Goal: Check status: Check status

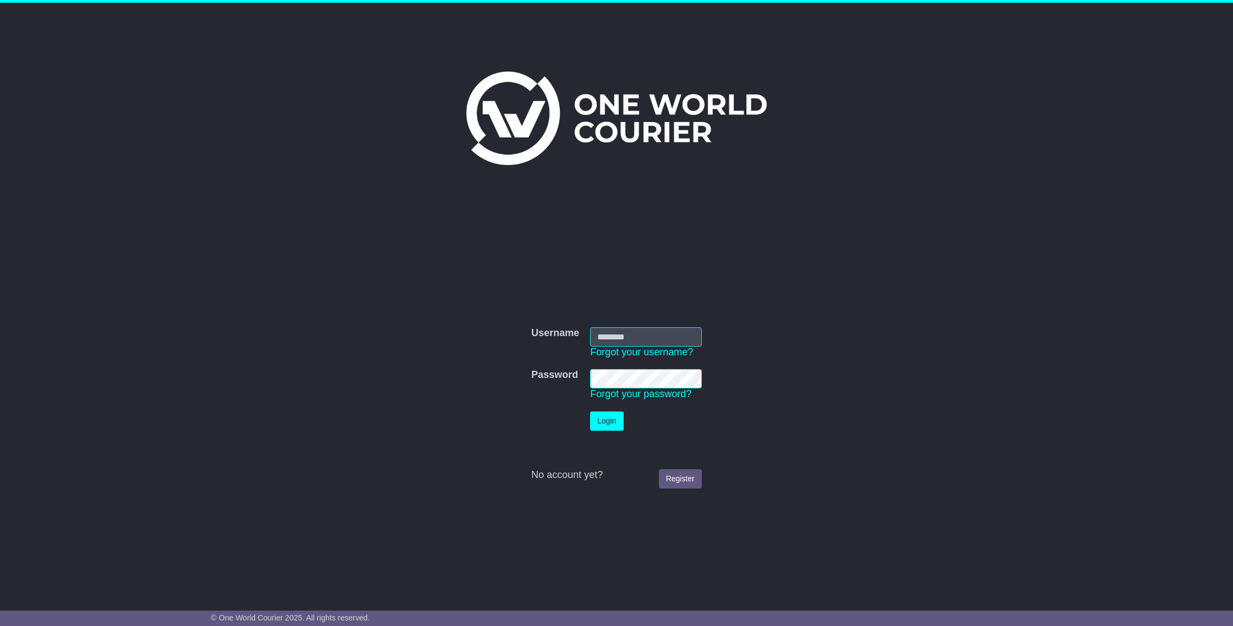
type input "**********"
click at [608, 426] on button "Login" at bounding box center [606, 421] width 33 height 19
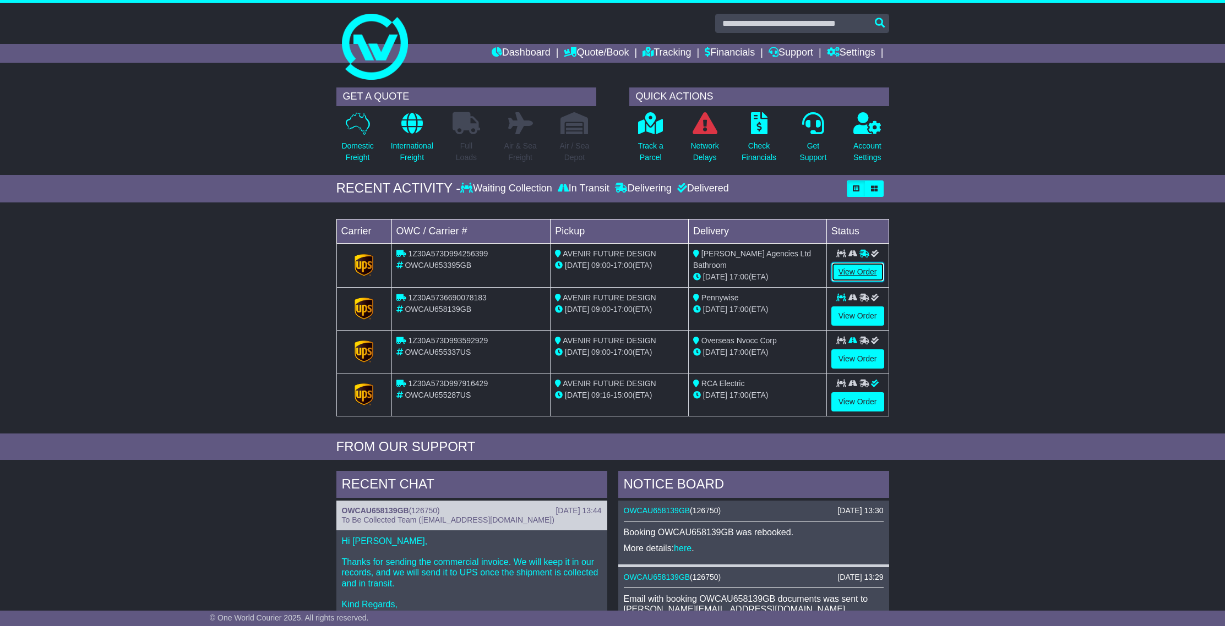
click at [860, 278] on link "View Order" at bounding box center [857, 272] width 53 height 19
